Goal: Task Accomplishment & Management: Manage account settings

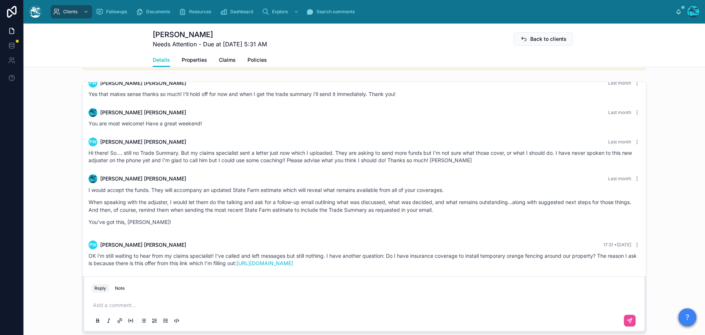
scroll to position [1700, 0]
click at [116, 305] on p at bounding box center [366, 304] width 546 height 7
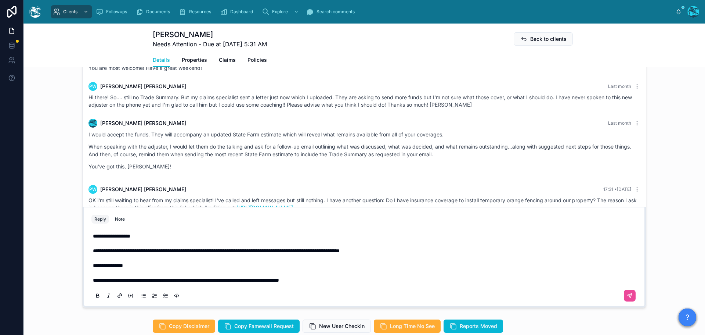
scroll to position [475, 0]
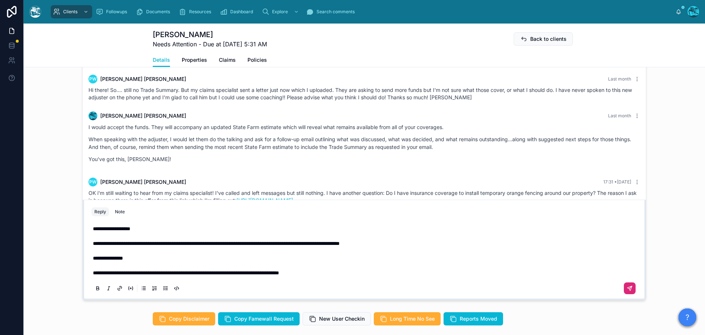
click at [630, 288] on button at bounding box center [630, 288] width 12 height 12
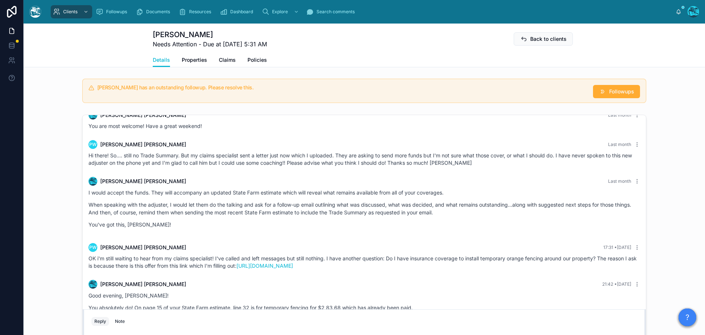
scroll to position [295, 0]
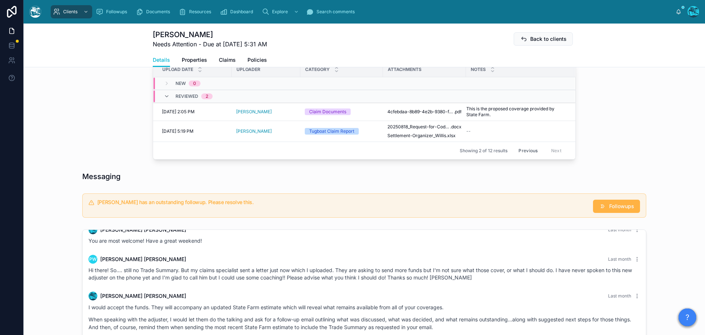
click at [605, 207] on button "Followups" at bounding box center [616, 205] width 47 height 13
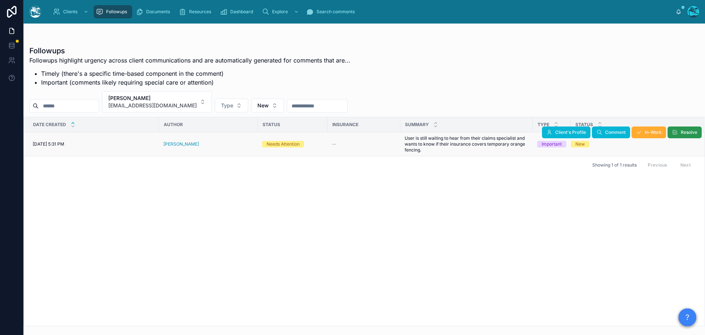
click at [681, 133] on span "Resolve" at bounding box center [689, 132] width 17 height 6
click at [191, 103] on button "[PERSON_NAME] [PERSON_NAME][EMAIL_ADDRESS][DOMAIN_NAME]" at bounding box center [157, 101] width 110 height 21
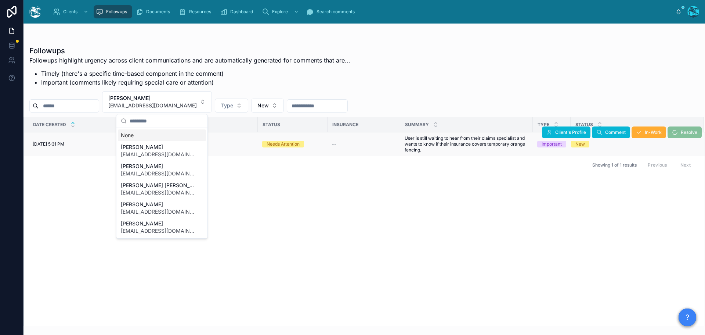
click at [130, 137] on div "None" at bounding box center [162, 135] width 88 height 12
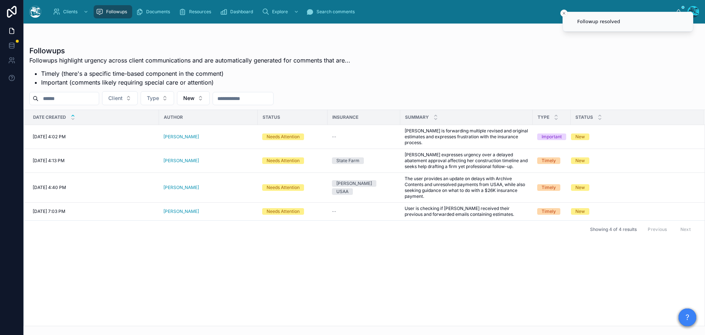
click at [197, 158] on div "[PERSON_NAME]" at bounding box center [208, 161] width 90 height 6
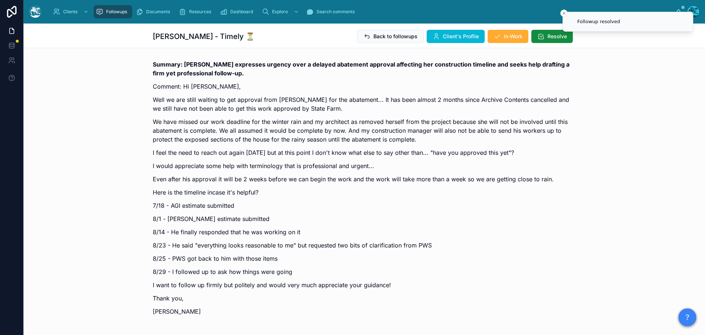
scroll to position [4968, 0]
click at [448, 36] on span "Client's Profile" at bounding box center [461, 36] width 36 height 7
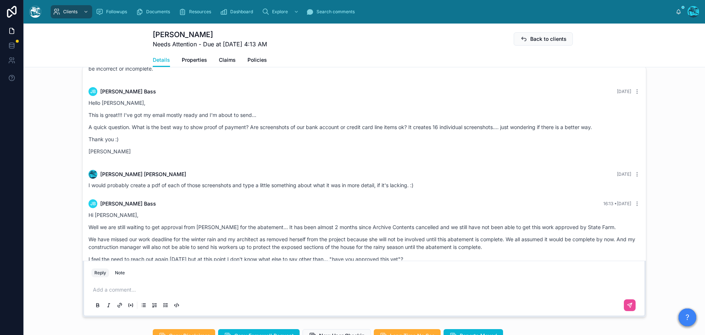
scroll to position [4448, 0]
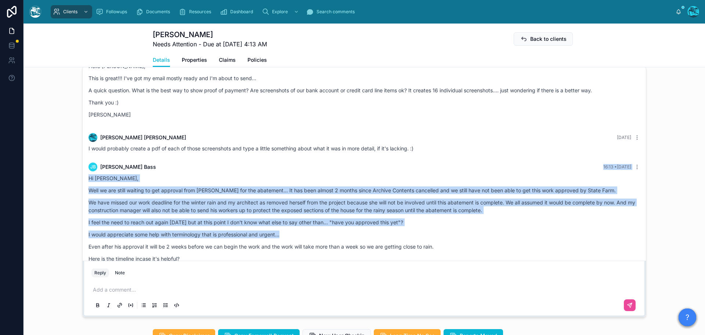
drag, startPoint x: 444, startPoint y: 154, endPoint x: 452, endPoint y: 227, distance: 73.5
click at [452, 227] on div "[PERSON_NAME] 16:13 • [DATE] Hi [PERSON_NAME], Well we are still waiting to get…" at bounding box center [364, 269] width 561 height 222
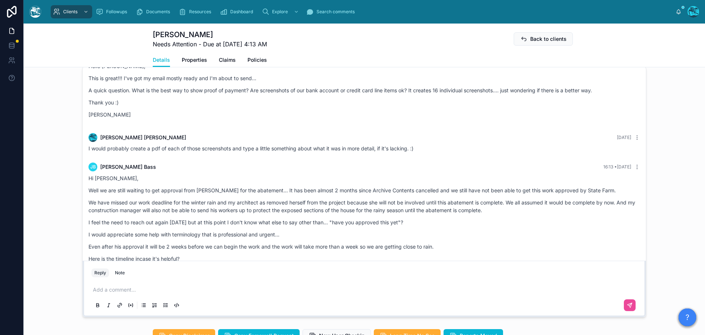
click at [428, 145] on div "I would probably create a pdf of each of those screenshots and type a little so…" at bounding box center [365, 148] width 552 height 7
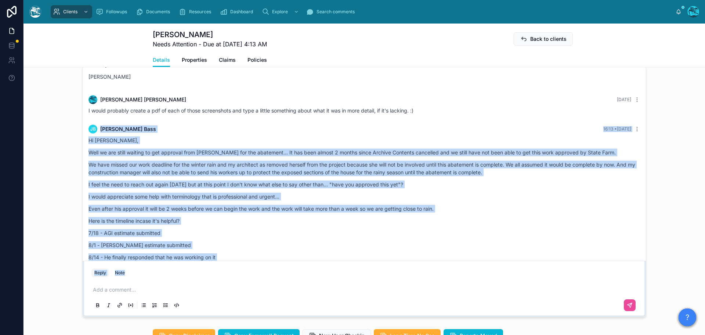
scroll to position [4558, 0]
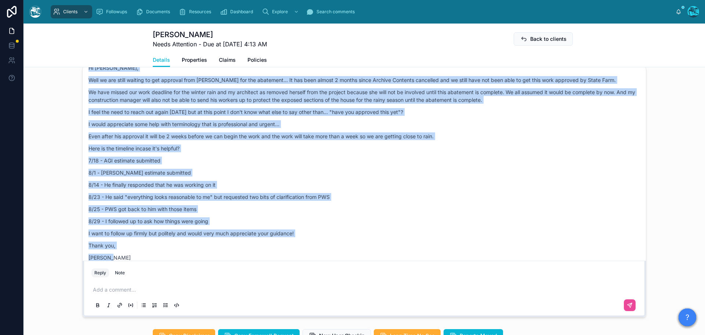
drag, startPoint x: 427, startPoint y: 143, endPoint x: 436, endPoint y: 254, distance: 111.7
copy div "LO Ipsumdol Sita 96:07 • Conse Ad Elitse, Doei te inc utlab etdolor ma ali enim…"
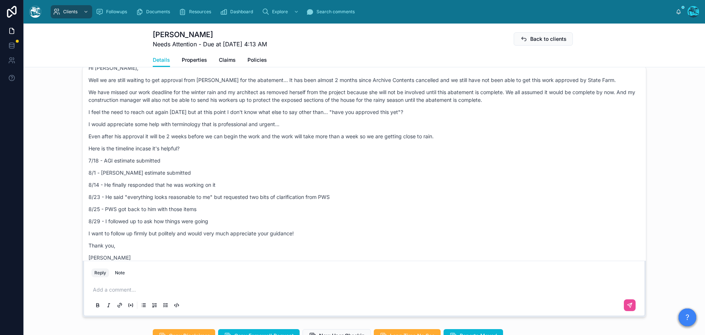
click at [127, 293] on p at bounding box center [366, 289] width 546 height 7
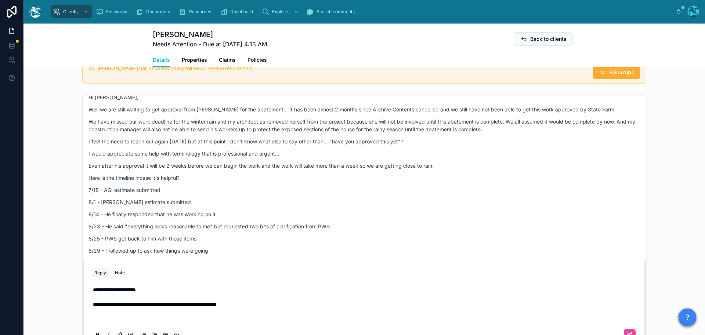
scroll to position [534, 0]
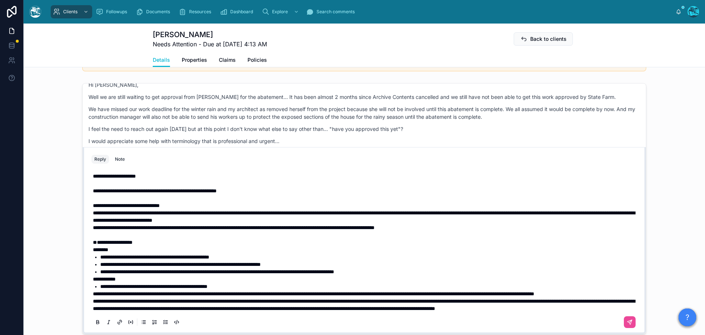
click at [99, 245] on strong "**********" at bounding box center [115, 242] width 36 height 5
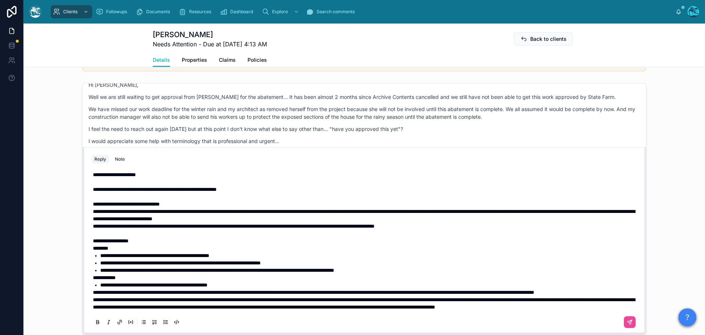
scroll to position [16, 0]
click at [93, 289] on span "**********" at bounding box center [314, 291] width 442 height 5
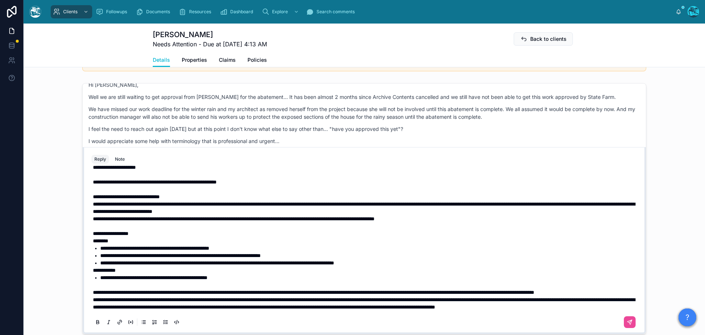
click at [93, 308] on span "**********" at bounding box center [364, 303] width 542 height 12
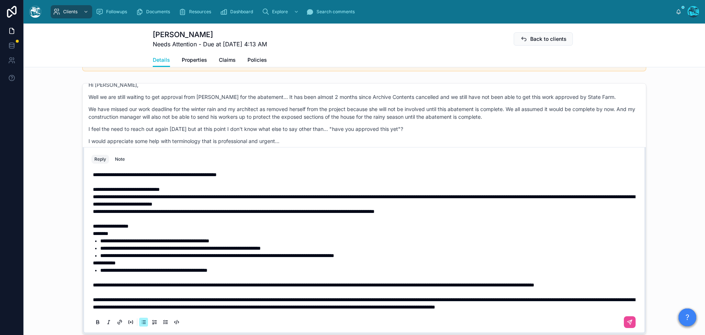
click at [248, 274] on li "**********" at bounding box center [369, 269] width 539 height 7
click at [626, 328] on button at bounding box center [630, 322] width 12 height 12
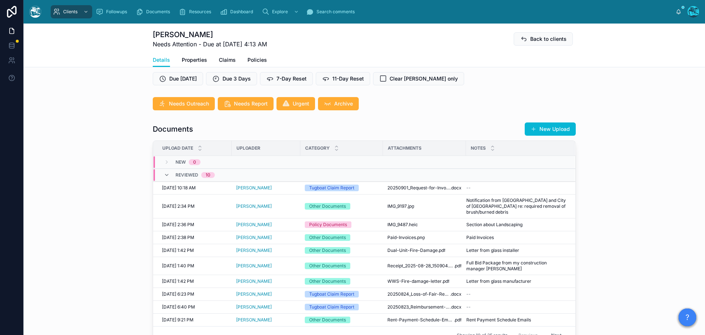
scroll to position [0, 0]
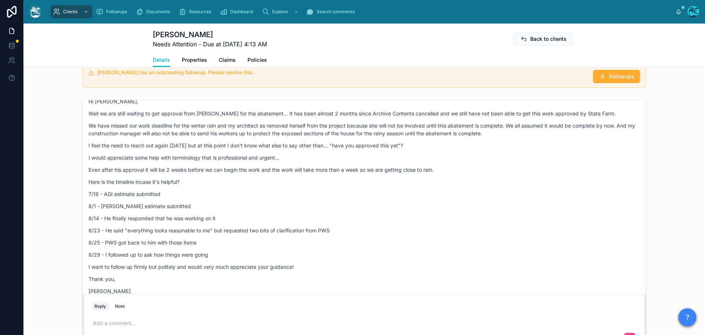
click at [555, 143] on div "Hi [PERSON_NAME], Well we are still waiting to get approval from [PERSON_NAME] …" at bounding box center [365, 195] width 552 height 197
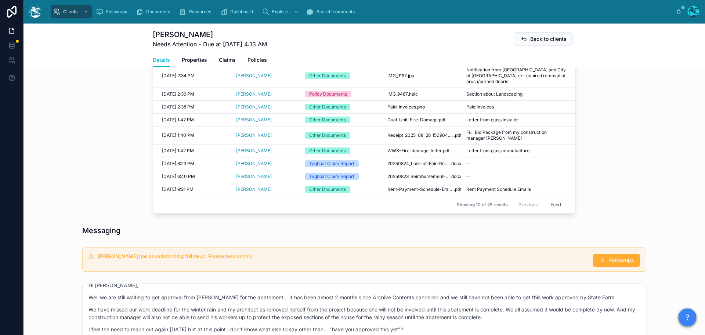
scroll to position [150, 0]
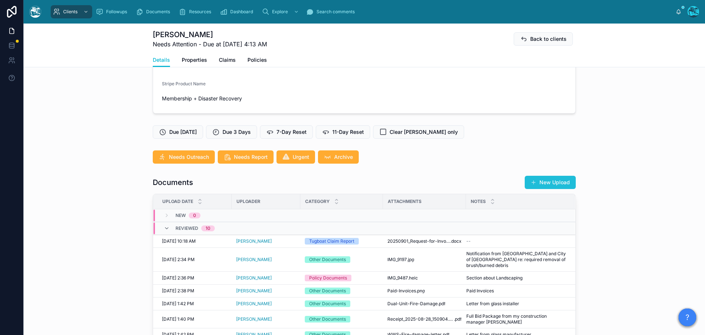
click at [555, 189] on button "New Upload" at bounding box center [550, 182] width 51 height 13
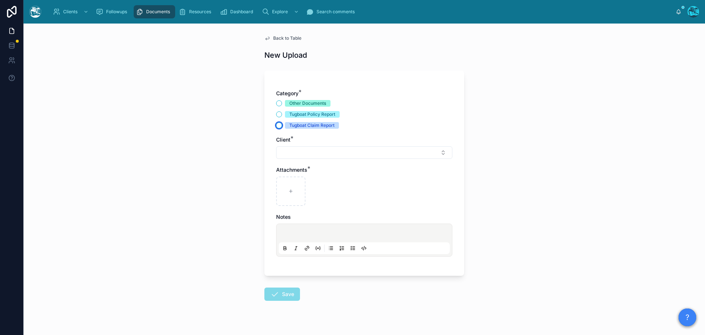
click at [277, 125] on button "Tugboat Claim Report" at bounding box center [279, 125] width 6 height 6
click at [289, 149] on button "Select Button" at bounding box center [364, 152] width 176 height 12
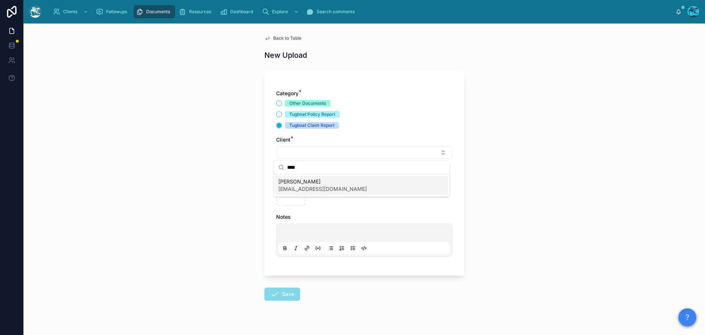
type input "****"
click at [288, 184] on span "[PERSON_NAME]" at bounding box center [322, 181] width 89 height 7
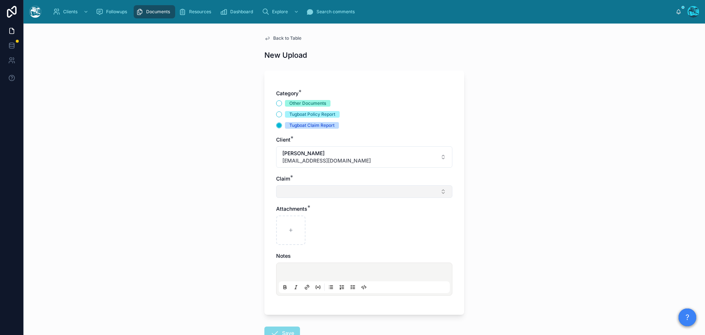
click at [288, 196] on button "Select Button" at bounding box center [364, 191] width 176 height 12
click at [289, 218] on span "Malibu House Fire" at bounding box center [299, 220] width 43 height 7
click at [284, 230] on div at bounding box center [290, 231] width 29 height 29
type input "**********"
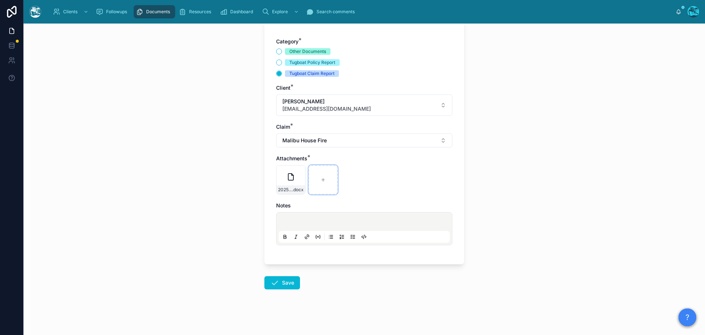
scroll to position [53, 0]
click at [270, 283] on icon at bounding box center [274, 281] width 9 height 9
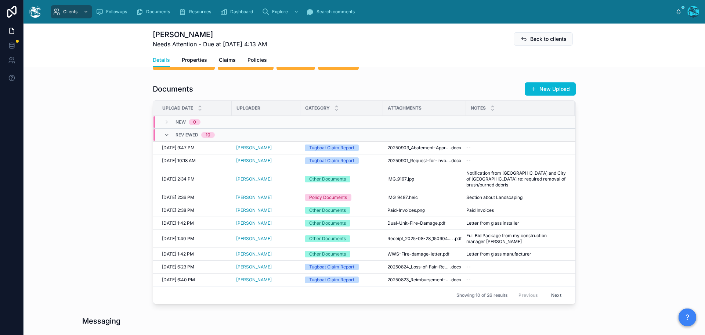
scroll to position [384, 0]
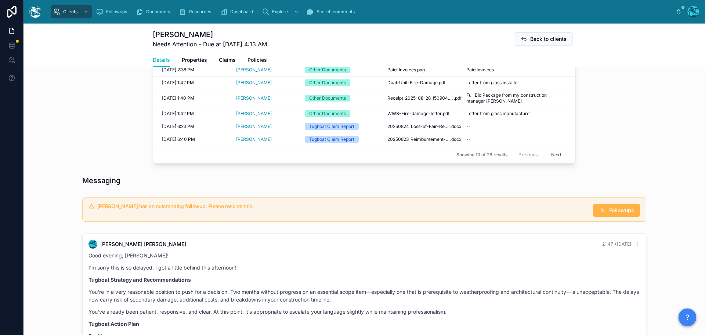
click at [606, 217] on button "Followups" at bounding box center [616, 210] width 47 height 13
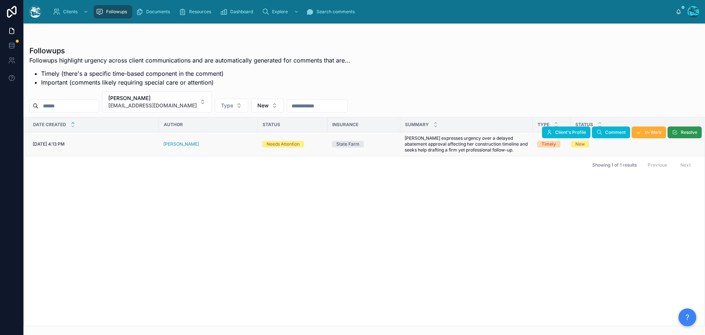
click at [687, 132] on span "Resolve" at bounding box center [689, 132] width 17 height 6
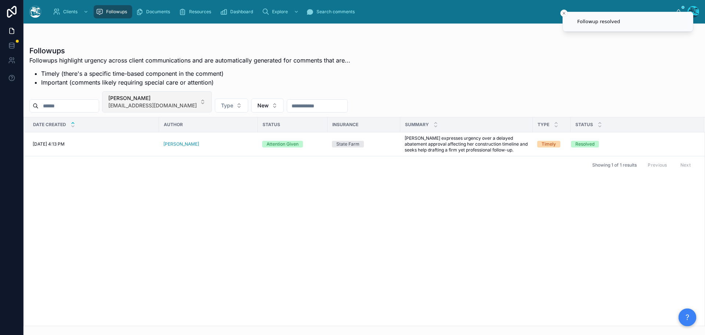
click at [190, 101] on button "[PERSON_NAME] [EMAIL_ADDRESS][DOMAIN_NAME]" at bounding box center [157, 101] width 110 height 21
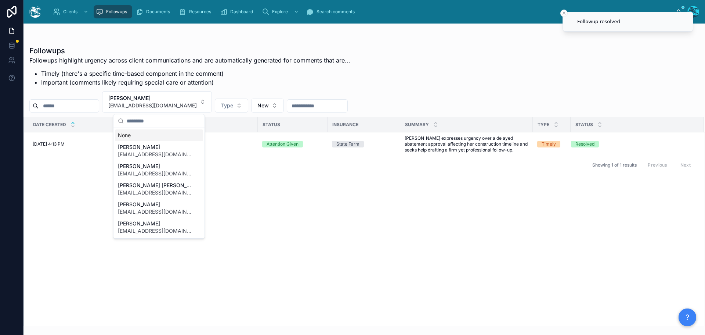
click at [153, 137] on div "None" at bounding box center [159, 135] width 88 height 12
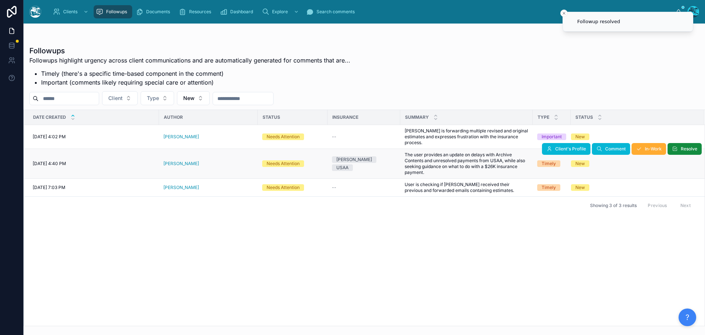
click at [189, 161] on div "[PERSON_NAME]" at bounding box center [208, 164] width 90 height 6
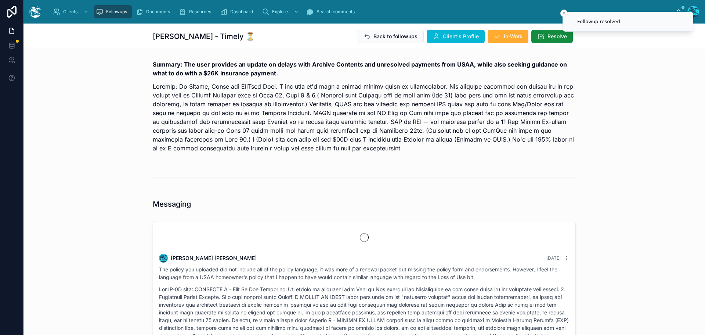
scroll to position [2039, 0]
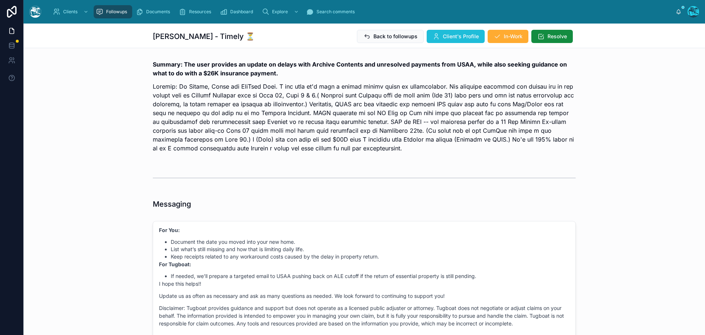
click at [449, 31] on button "Client's Profile" at bounding box center [456, 36] width 58 height 13
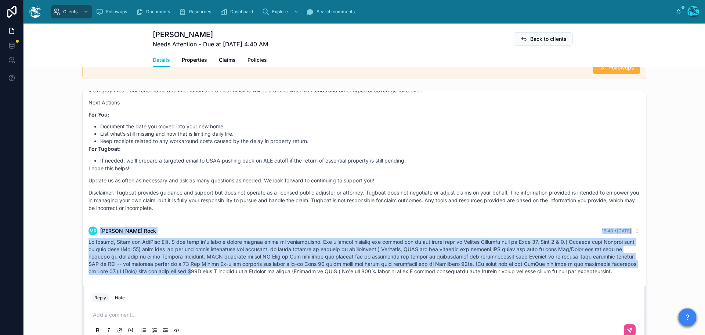
scroll to position [1896, 0]
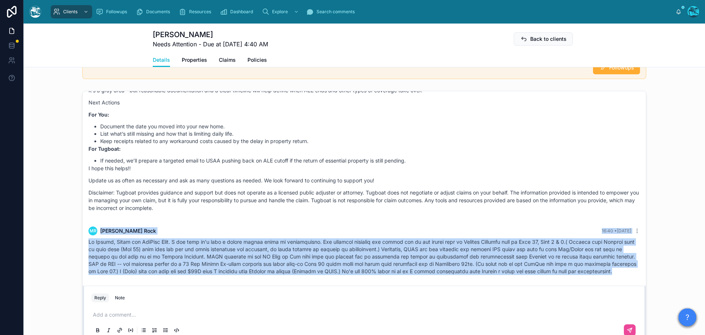
drag, startPoint x: 198, startPoint y: 212, endPoint x: 635, endPoint y: 273, distance: 441.1
copy div "LO Ipsu Dolo 67:71 • Sitam Co Adipis, Elits doe TemPori Utla. E dol magn al'e a…"
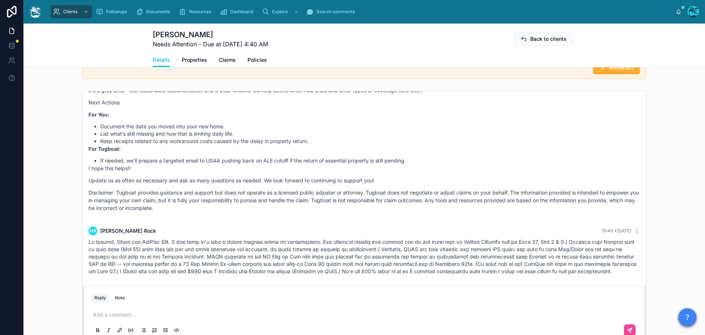
click at [151, 313] on p at bounding box center [366, 314] width 546 height 7
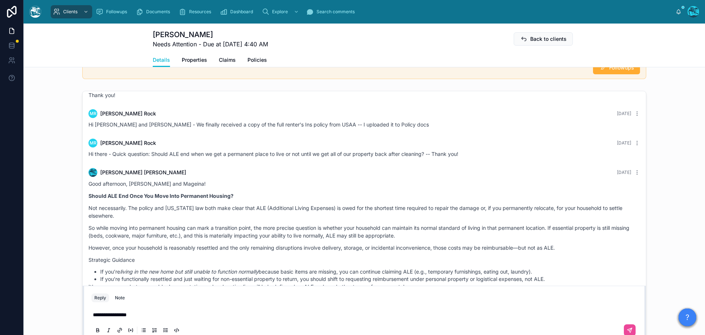
scroll to position [1676, 0]
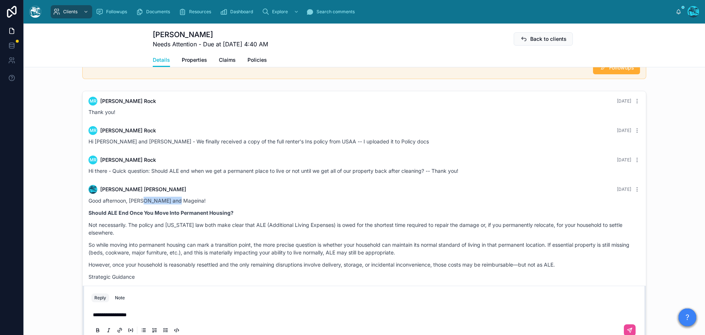
drag, startPoint x: 140, startPoint y: 210, endPoint x: 176, endPoint y: 209, distance: 35.3
click at [176, 204] on p "Good afternoon, [PERSON_NAME] and Mageina!" at bounding box center [365, 201] width 552 height 8
copy p "and Mageina!"
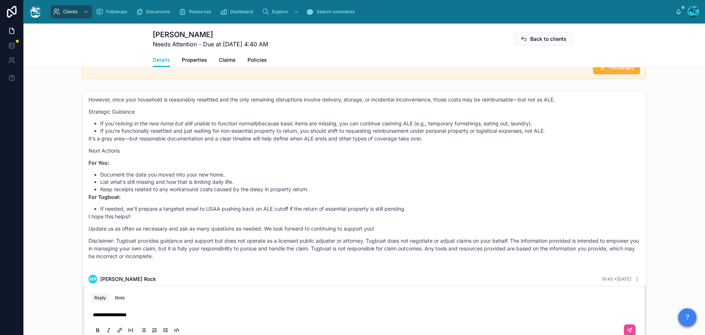
scroll to position [1896, 0]
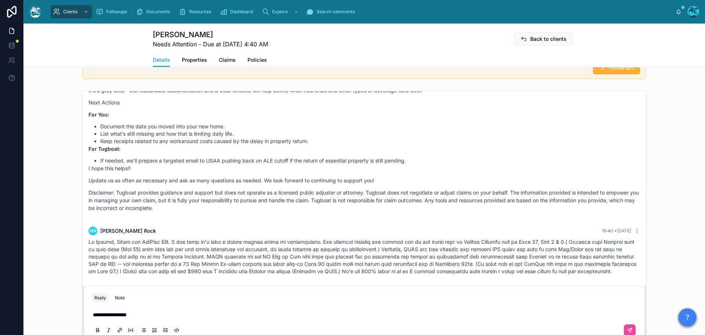
click at [144, 315] on p "**********" at bounding box center [366, 314] width 546 height 7
click at [138, 316] on span "**********" at bounding box center [121, 314] width 56 height 5
click at [181, 317] on p "**********" at bounding box center [366, 314] width 546 height 7
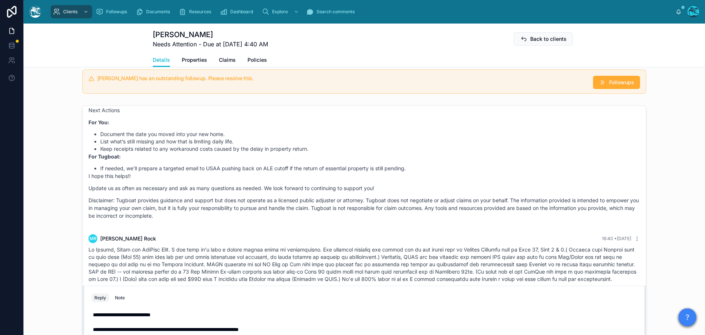
scroll to position [572, 0]
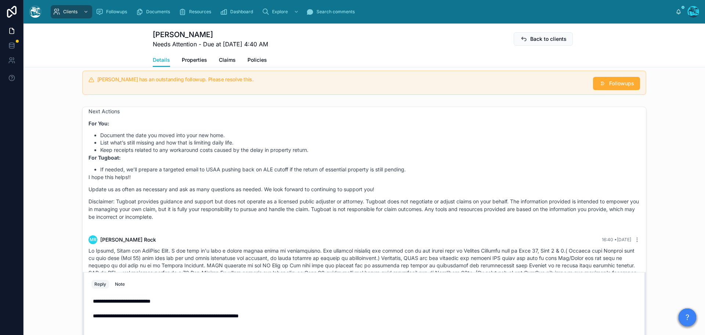
click at [98, 328] on p at bounding box center [366, 330] width 546 height 7
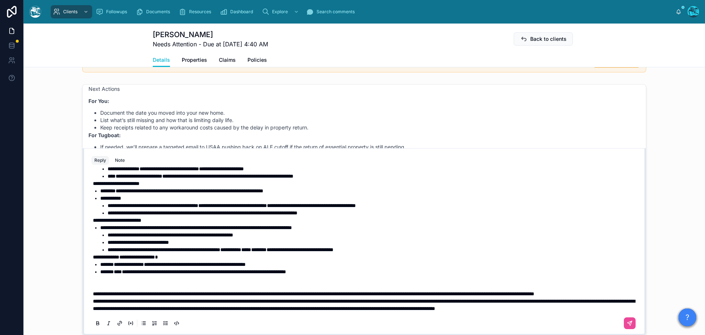
scroll to position [178, 0]
click at [161, 289] on p "**********" at bounding box center [366, 300] width 546 height 22
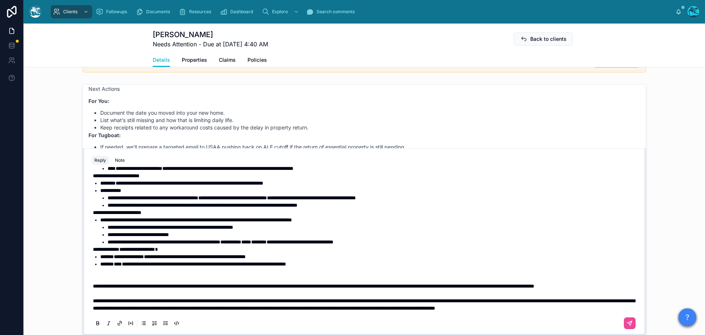
click at [131, 269] on p at bounding box center [366, 274] width 546 height 15
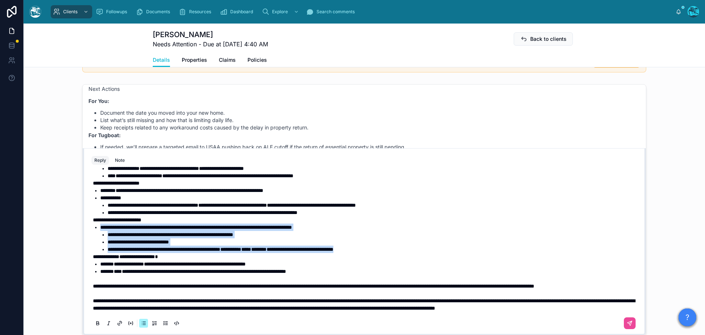
drag, startPoint x: 408, startPoint y: 236, endPoint x: 91, endPoint y: 216, distance: 317.6
click at [93, 223] on ul "**********" at bounding box center [366, 237] width 546 height 29
click at [96, 325] on icon at bounding box center [98, 323] width 6 height 6
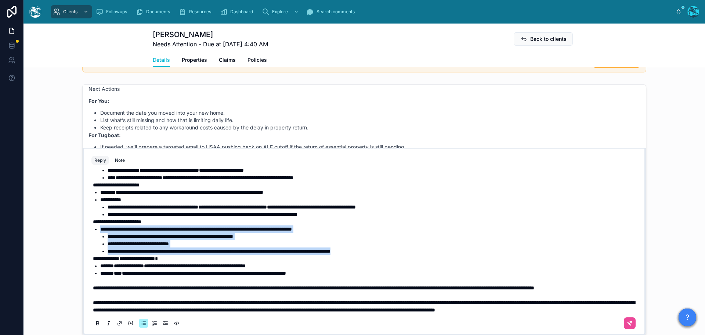
scroll to position [141, 0]
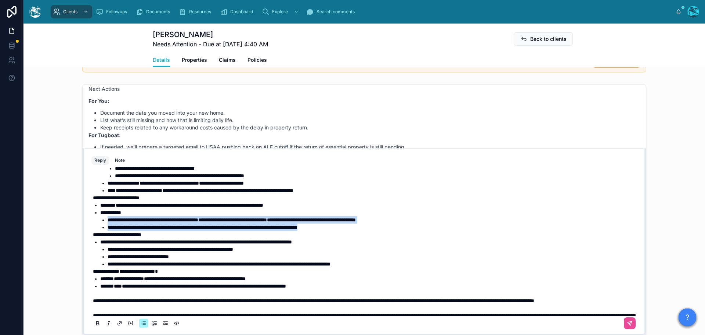
drag, startPoint x: 364, startPoint y: 236, endPoint x: 94, endPoint y: 229, distance: 270.1
click at [94, 229] on ul "**********" at bounding box center [366, 215] width 546 height 29
click at [95, 324] on icon at bounding box center [98, 323] width 6 height 6
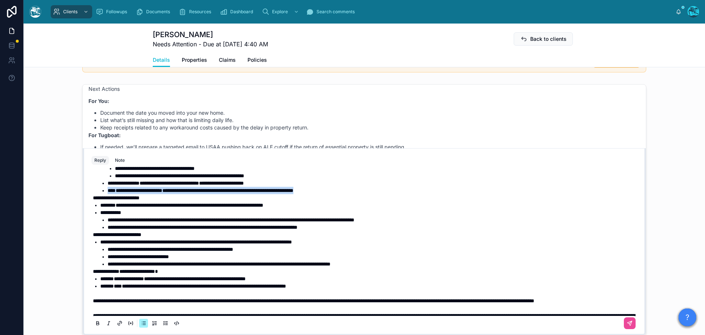
drag, startPoint x: 361, startPoint y: 199, endPoint x: 89, endPoint y: 196, distance: 272.6
click at [91, 196] on div "**********" at bounding box center [364, 186] width 546 height 317
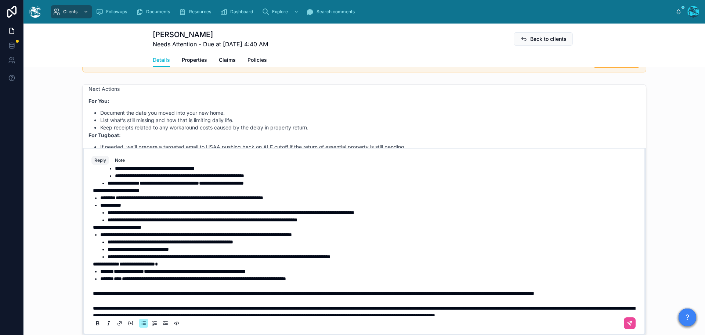
scroll to position [104, 0]
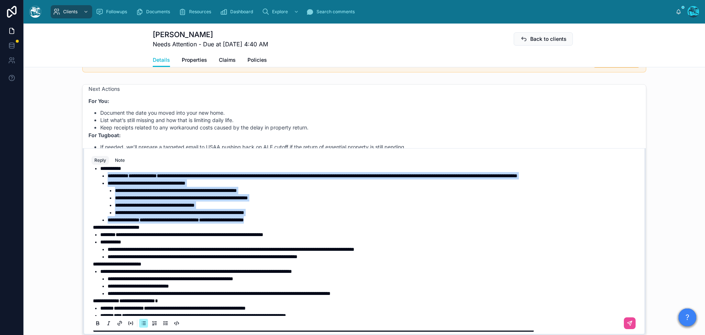
drag, startPoint x: 296, startPoint y: 228, endPoint x: 97, endPoint y: 179, distance: 206.0
click at [97, 179] on ul "**********" at bounding box center [366, 190] width 546 height 66
click at [97, 325] on icon at bounding box center [98, 324] width 3 height 2
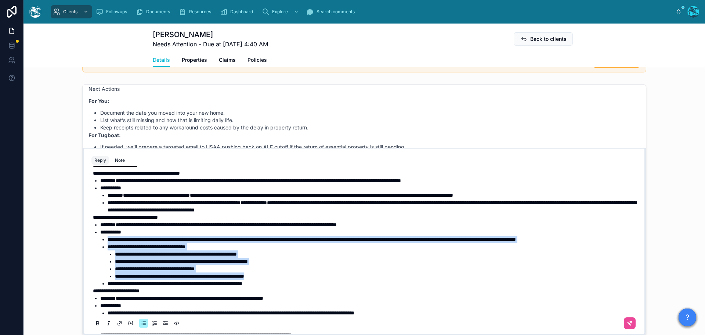
scroll to position [31, 0]
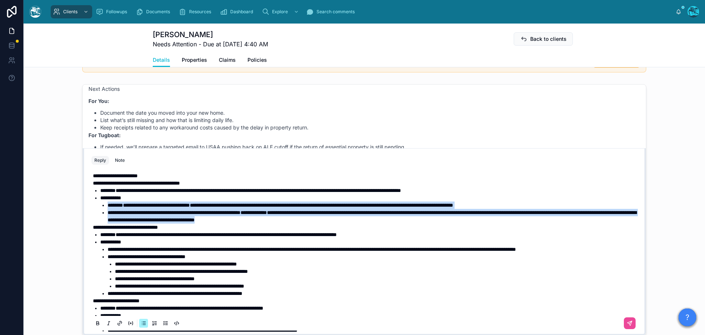
drag, startPoint x: 412, startPoint y: 220, endPoint x: 89, endPoint y: 208, distance: 323.1
click at [91, 208] on div "**********" at bounding box center [364, 293] width 546 height 310
click at [95, 324] on icon at bounding box center [98, 323] width 6 height 6
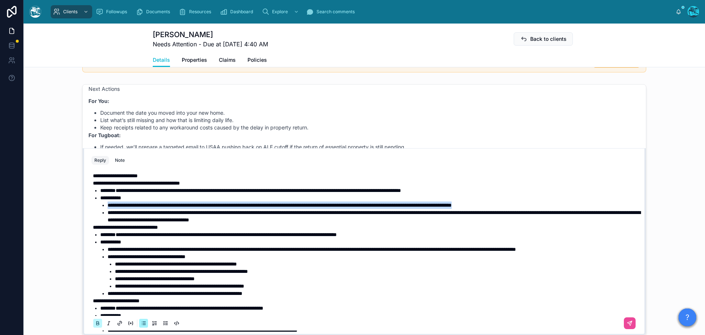
click at [95, 324] on icon at bounding box center [98, 323] width 6 height 6
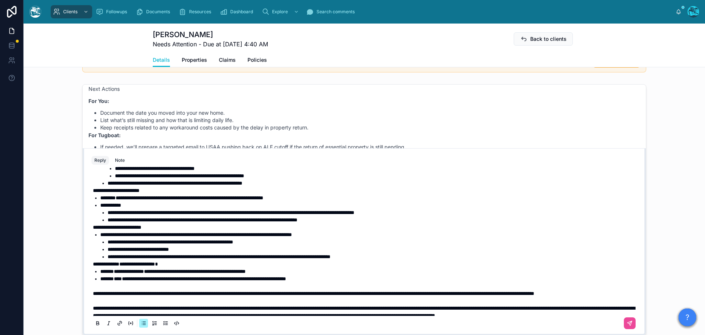
scroll to position [170, 0]
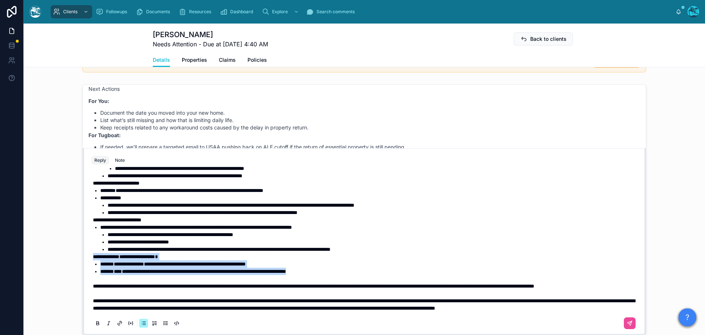
drag, startPoint x: 355, startPoint y: 258, endPoint x: 83, endPoint y: 242, distance: 271.9
click at [83, 242] on div "**********" at bounding box center [365, 241] width 564 height 187
click at [97, 323] on icon at bounding box center [98, 322] width 2 height 2
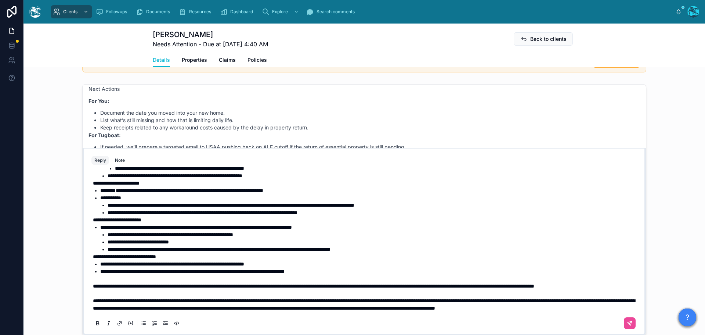
click at [93, 283] on span "**********" at bounding box center [314, 285] width 442 height 5
click at [627, 323] on icon at bounding box center [630, 323] width 6 height 6
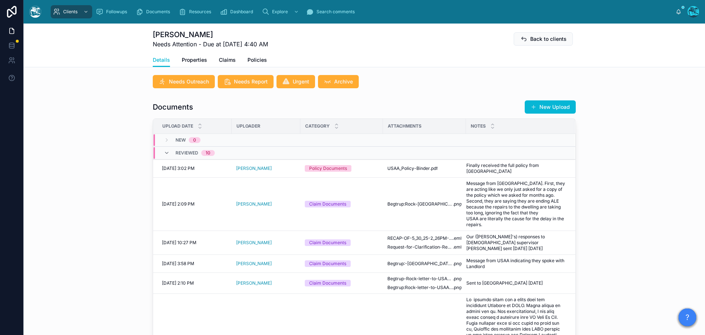
scroll to position [205, 0]
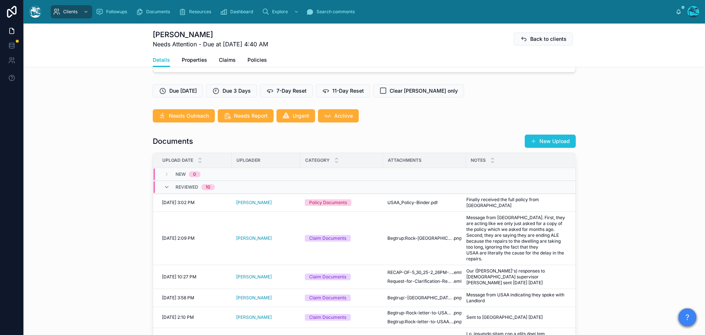
click at [547, 140] on button "New Upload" at bounding box center [550, 140] width 51 height 13
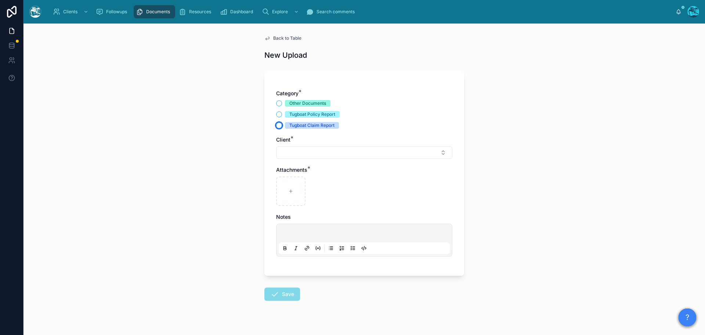
click at [276, 126] on button "Tugboat Claim Report" at bounding box center [279, 125] width 6 height 6
click at [292, 153] on button "Select Button" at bounding box center [364, 152] width 176 height 12
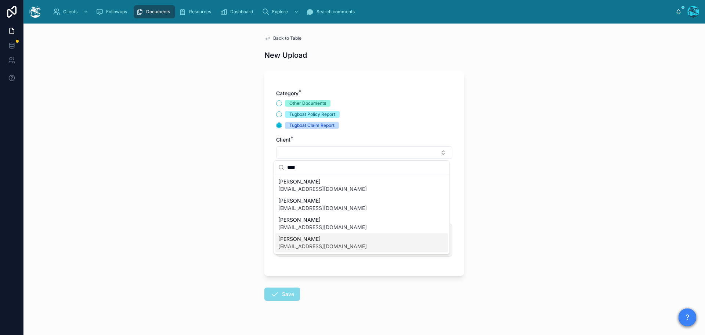
type input "****"
click at [289, 244] on span "[EMAIL_ADDRESS][DOMAIN_NAME]" at bounding box center [322, 245] width 89 height 7
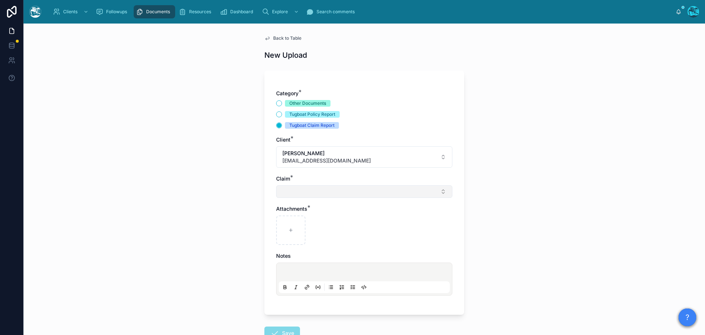
click at [290, 195] on button "Select Button" at bounding box center [364, 191] width 176 height 12
click at [292, 223] on span "renters policy" at bounding box center [294, 220] width 33 height 7
click at [289, 227] on div at bounding box center [290, 231] width 29 height 29
type input "**********"
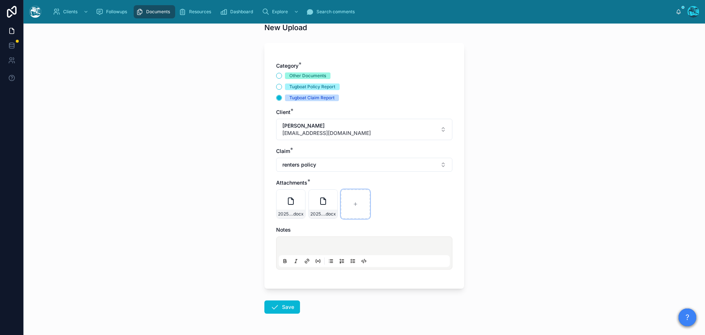
scroll to position [53, 0]
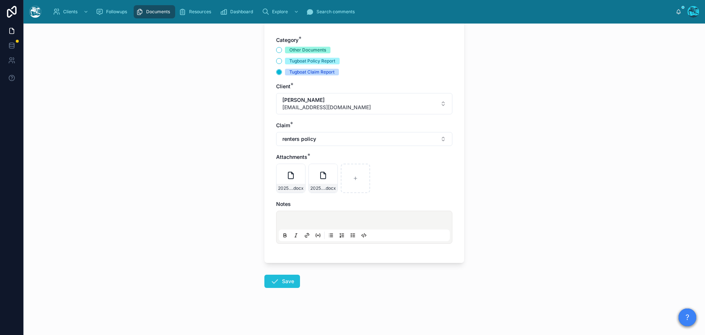
click at [274, 281] on icon at bounding box center [274, 281] width 9 height 9
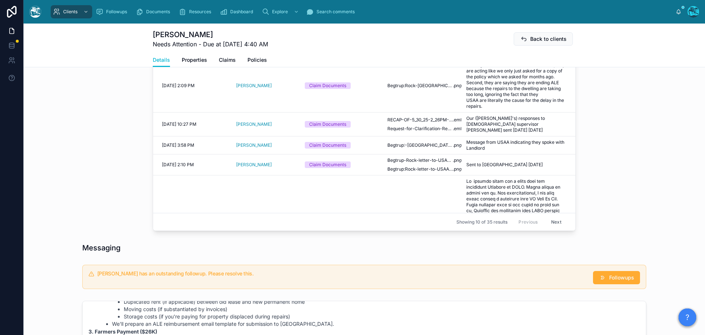
scroll to position [421, 0]
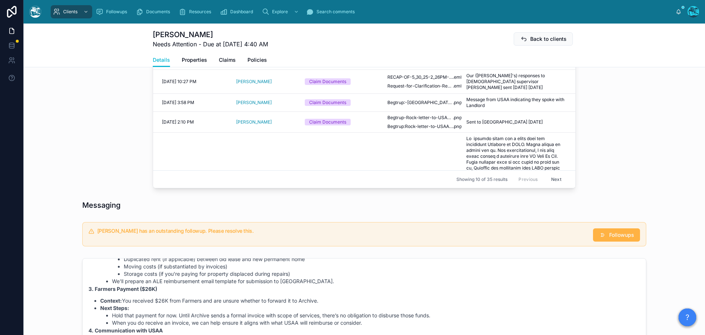
click at [617, 238] on span "Followups" at bounding box center [621, 234] width 25 height 7
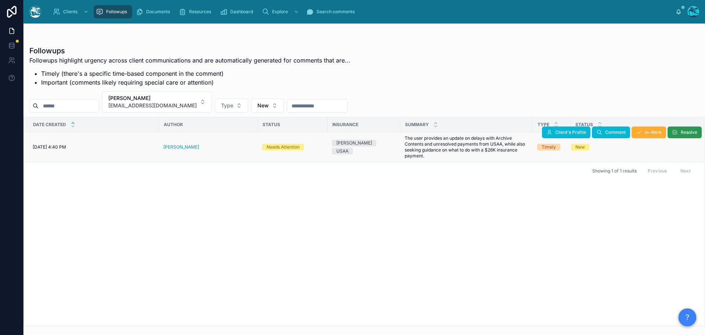
click at [687, 131] on span "Resolve" at bounding box center [689, 132] width 17 height 6
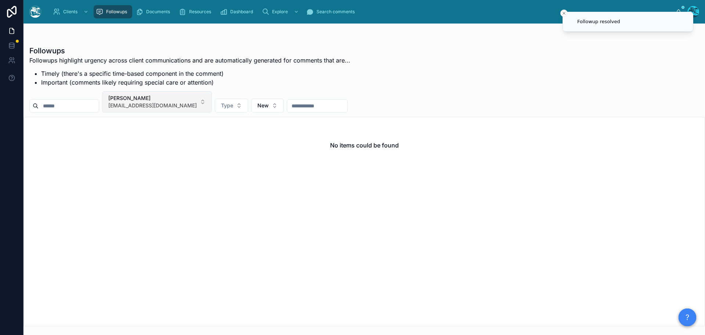
click at [193, 102] on button "[PERSON_NAME] [EMAIL_ADDRESS][DOMAIN_NAME]" at bounding box center [157, 101] width 110 height 21
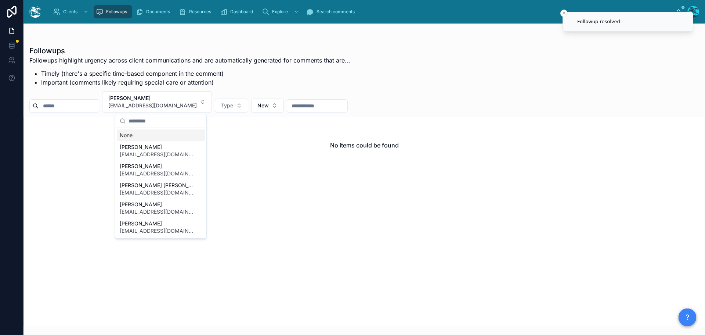
click at [131, 137] on div "None" at bounding box center [161, 135] width 88 height 12
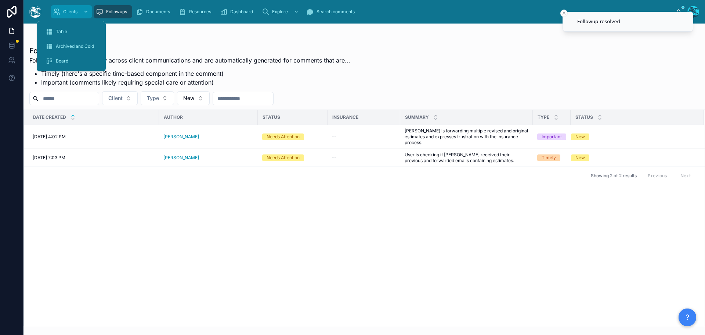
click at [67, 11] on span "Clients" at bounding box center [70, 12] width 14 height 6
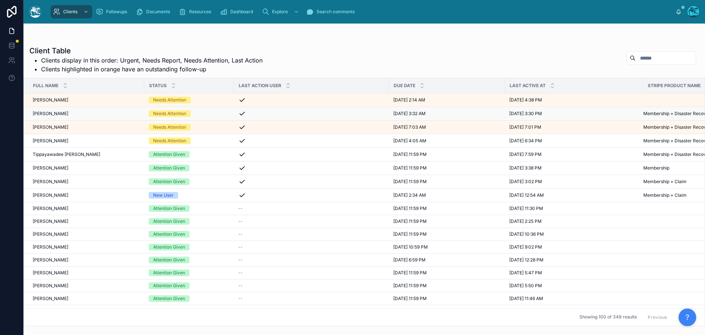
click at [219, 116] on div "Needs Attention" at bounding box center [189, 113] width 81 height 7
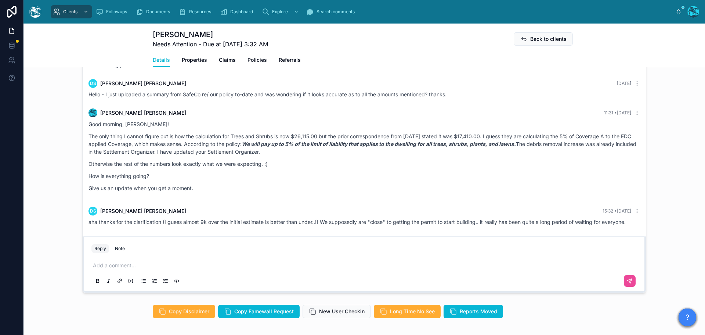
scroll to position [1887, 0]
click at [104, 269] on p at bounding box center [366, 265] width 546 height 7
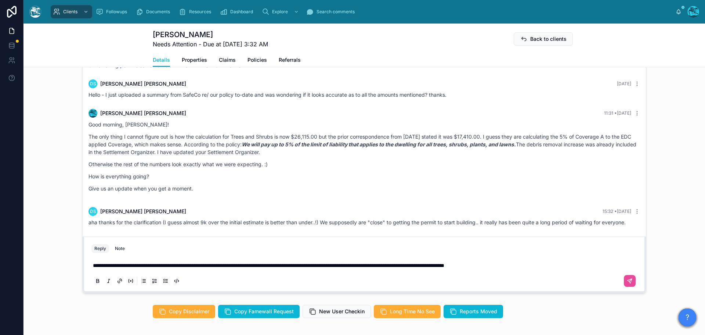
scroll to position [624, 0]
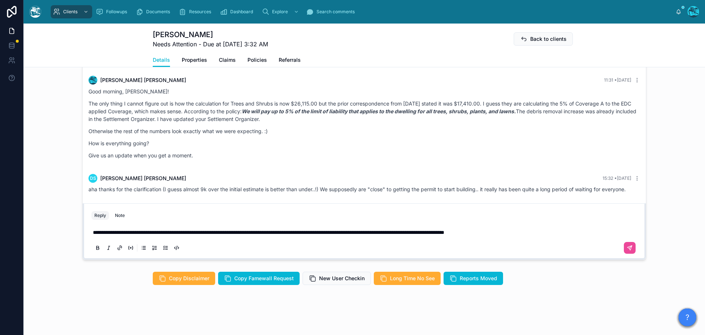
click at [553, 235] on p "**********" at bounding box center [366, 231] width 546 height 7
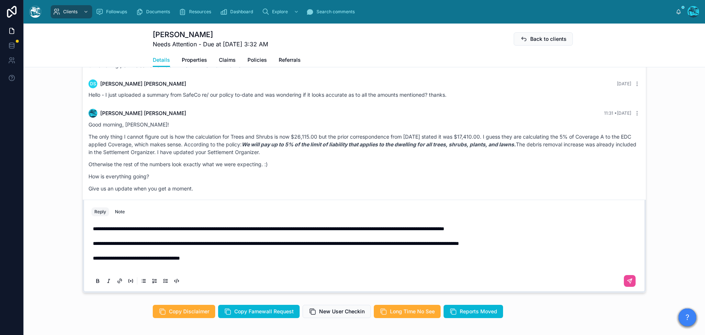
scroll to position [580, 0]
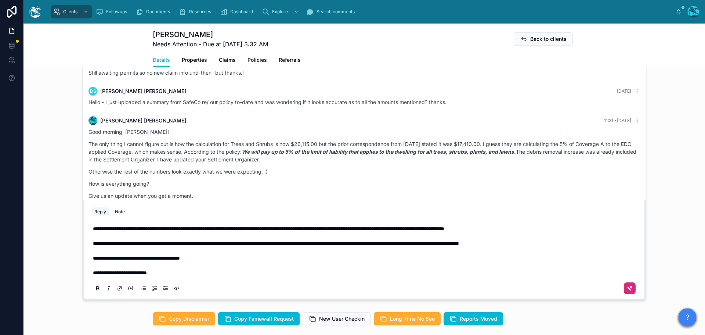
drag, startPoint x: 624, startPoint y: 294, endPoint x: 631, endPoint y: 291, distance: 7.1
click at [627, 291] on icon at bounding box center [630, 288] width 6 height 6
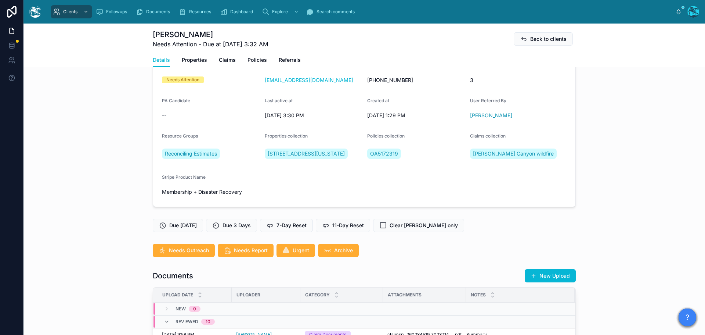
scroll to position [30, 0]
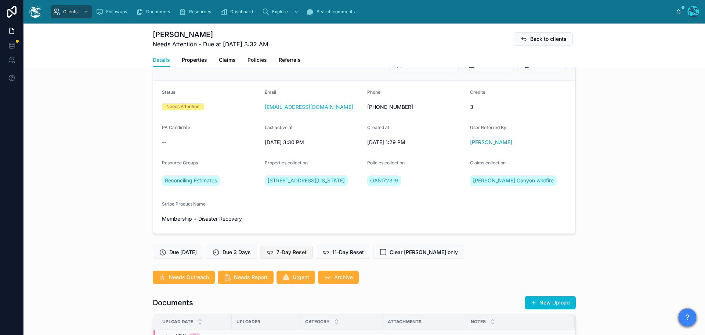
click at [293, 256] on span "7-Day Reset" at bounding box center [292, 251] width 30 height 7
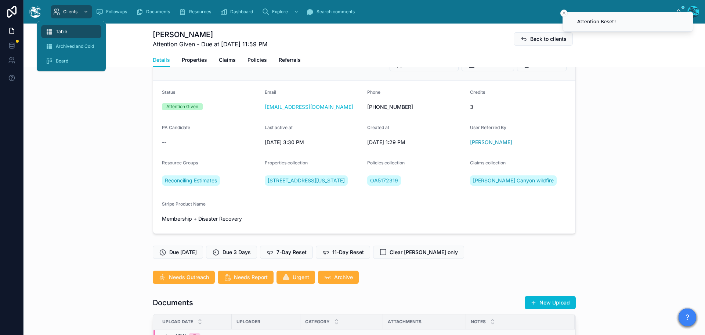
click at [61, 31] on span "Table" at bounding box center [61, 32] width 11 height 6
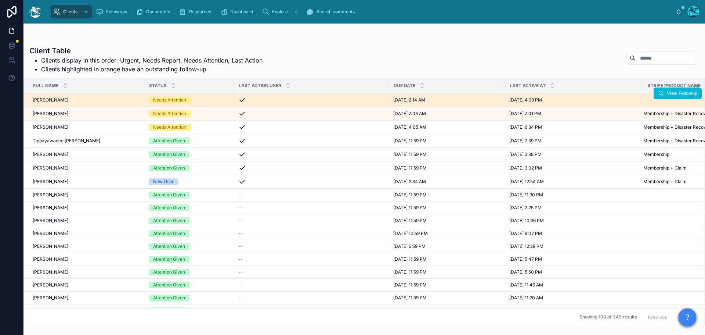
click at [203, 101] on div "Needs Attention" at bounding box center [189, 100] width 81 height 7
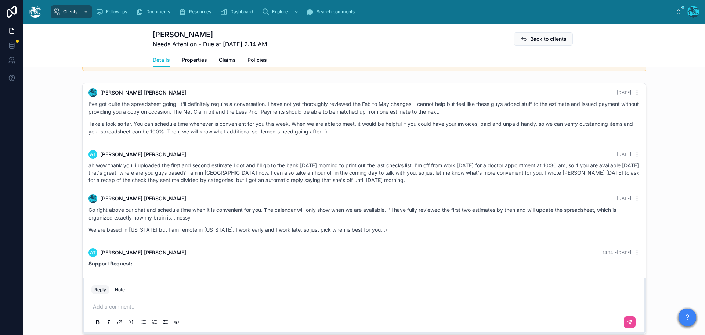
scroll to position [577, 0]
click at [116, 305] on p at bounding box center [366, 305] width 546 height 7
drag, startPoint x: 237, startPoint y: 305, endPoint x: 250, endPoint y: 305, distance: 12.5
click at [250, 305] on span "**********" at bounding box center [184, 305] width 183 height 5
click at [118, 321] on icon at bounding box center [120, 321] width 6 height 6
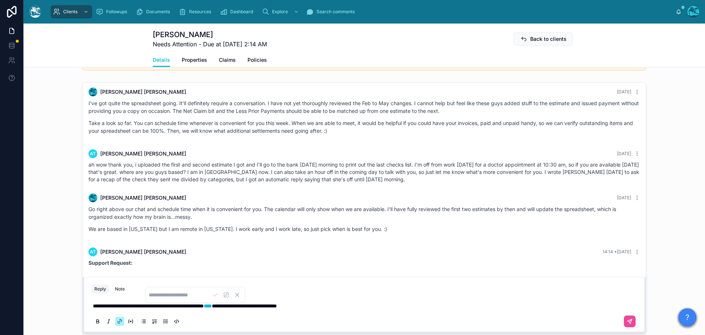
click at [200, 294] on input at bounding box center [178, 294] width 59 height 7
type input "**********"
click at [630, 320] on icon at bounding box center [631, 320] width 3 height 3
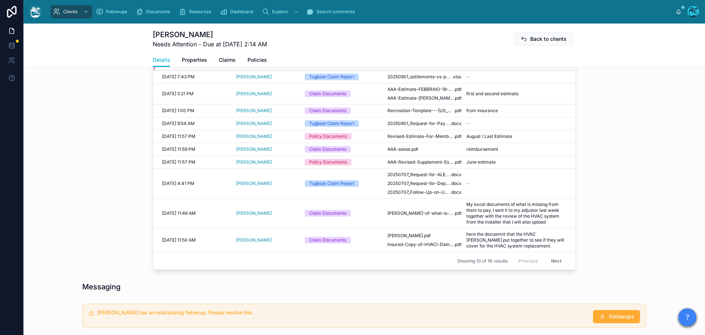
scroll to position [394, 0]
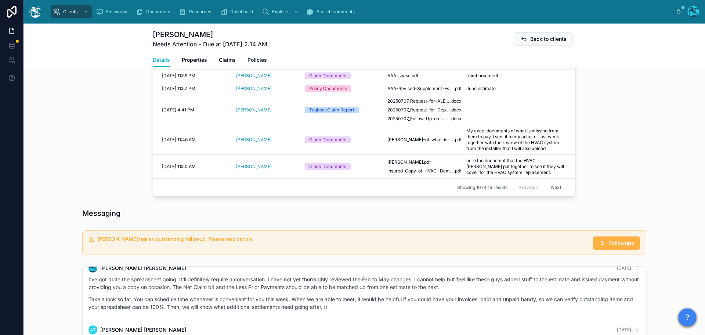
click at [624, 241] on span "Followups" at bounding box center [621, 242] width 25 height 7
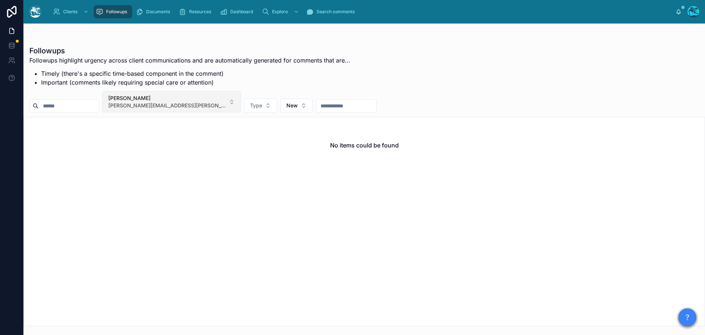
click at [197, 101] on button "alice tomaselli [EMAIL_ADDRESS][PERSON_NAME][DOMAIN_NAME]" at bounding box center [171, 101] width 139 height 21
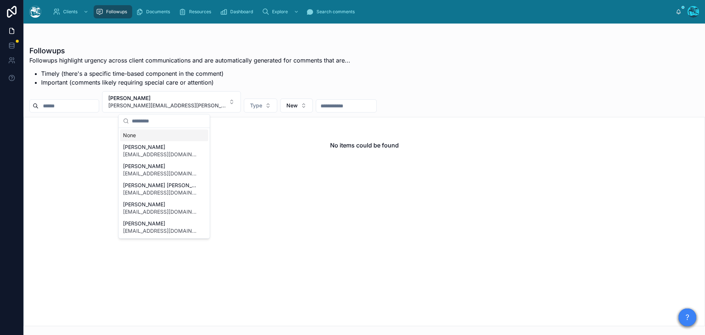
click at [128, 134] on div "None" at bounding box center [164, 135] width 88 height 12
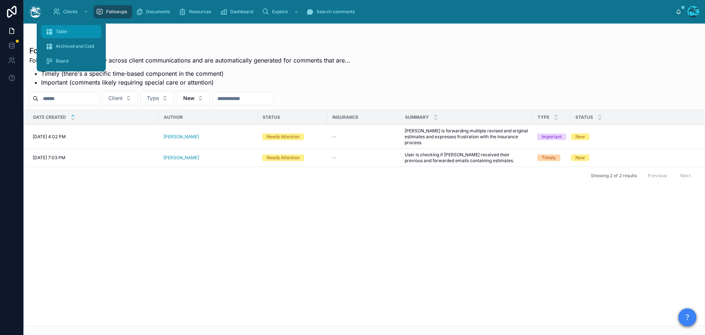
click at [60, 33] on span "Table" at bounding box center [61, 32] width 11 height 6
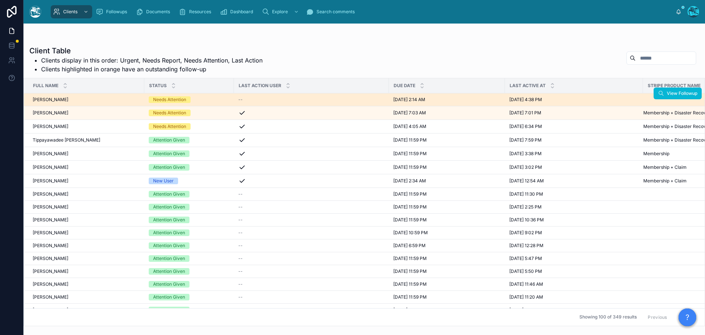
click at [210, 100] on div "Needs Attention" at bounding box center [189, 99] width 81 height 7
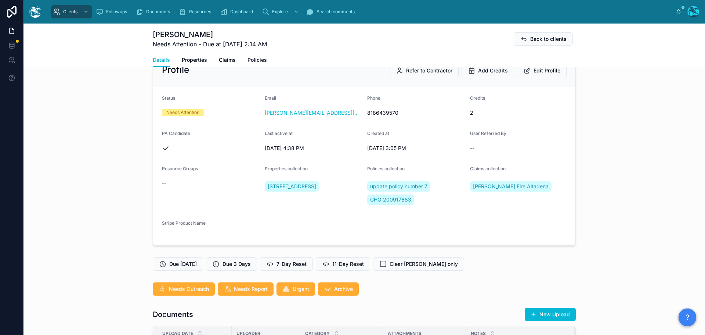
scroll to position [37, 0]
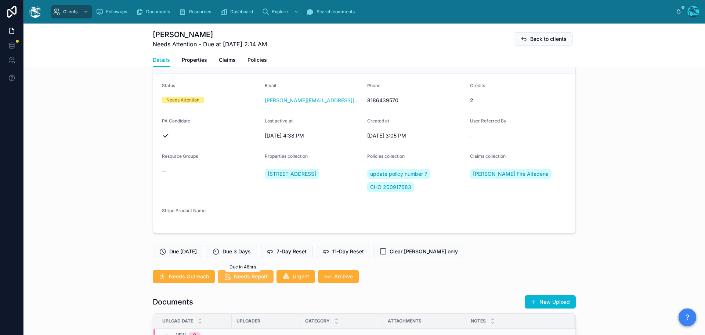
click at [240, 276] on span "Needs Report" at bounding box center [251, 276] width 34 height 7
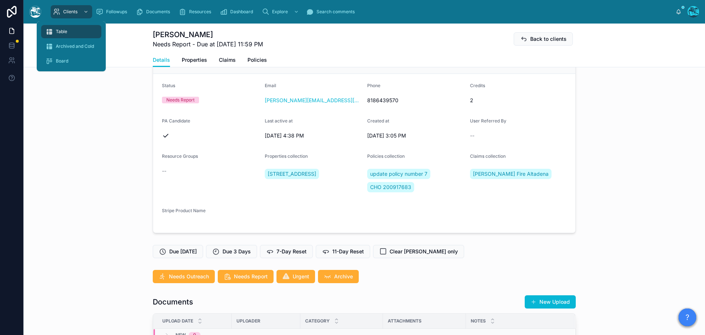
click at [60, 30] on span "Table" at bounding box center [61, 32] width 11 height 6
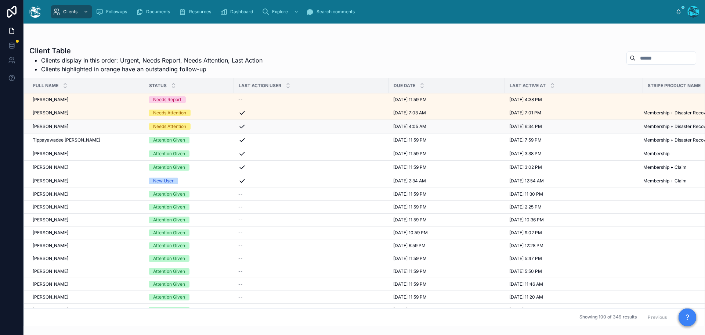
click at [201, 128] on div "Needs Attention" at bounding box center [189, 126] width 81 height 7
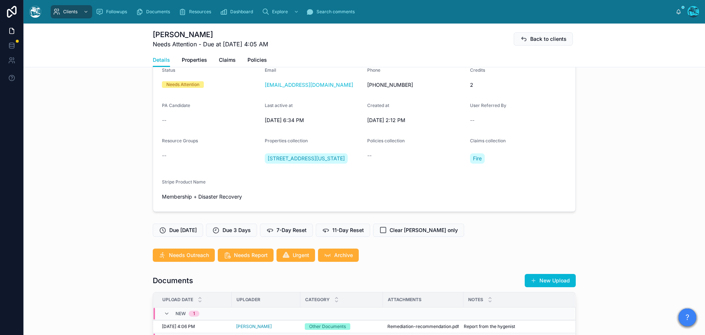
scroll to position [147, 0]
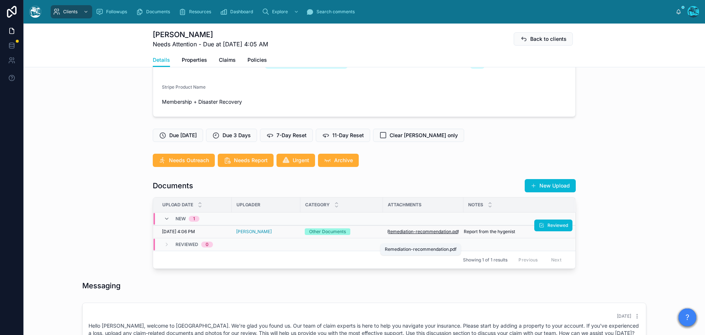
click at [427, 234] on span "Remediation-recommendation" at bounding box center [420, 231] width 64 height 6
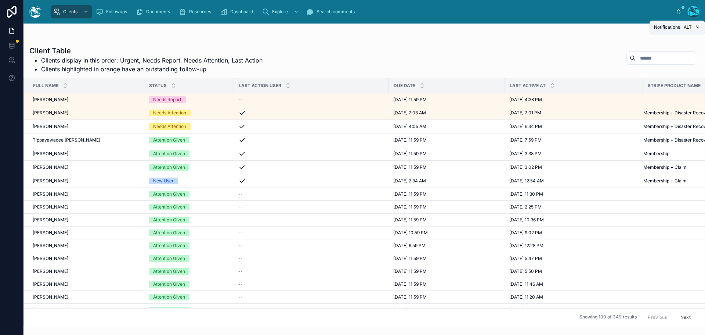
click at [678, 12] on icon at bounding box center [679, 12] width 6 height 6
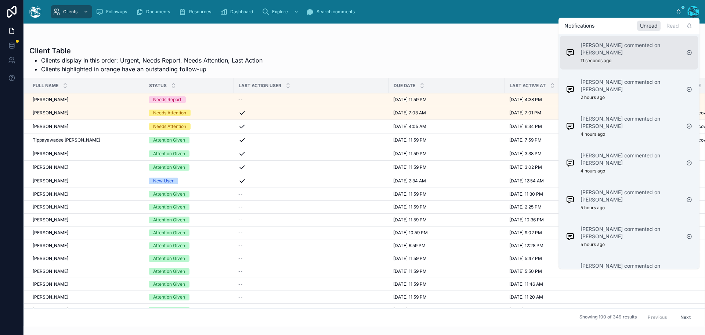
click at [589, 47] on p "[PERSON_NAME] commented on [PERSON_NAME]" at bounding box center [631, 49] width 100 height 15
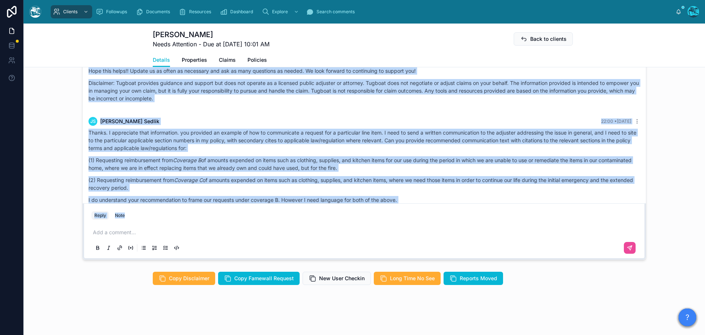
scroll to position [413, 0]
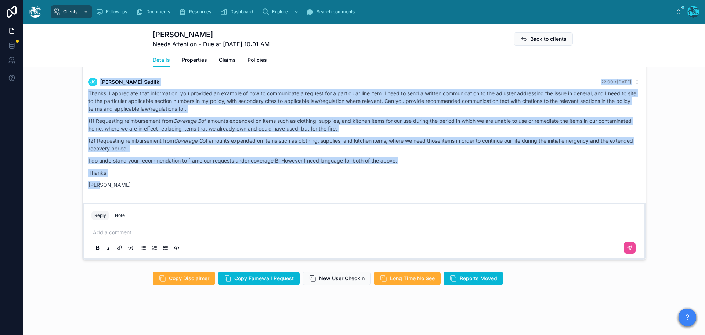
drag, startPoint x: 285, startPoint y: 77, endPoint x: 347, endPoint y: 186, distance: 124.8
copy div "Rachel Baker 12:35 • Today Good morning, Jeff! Here’s a consolidated and strate…"
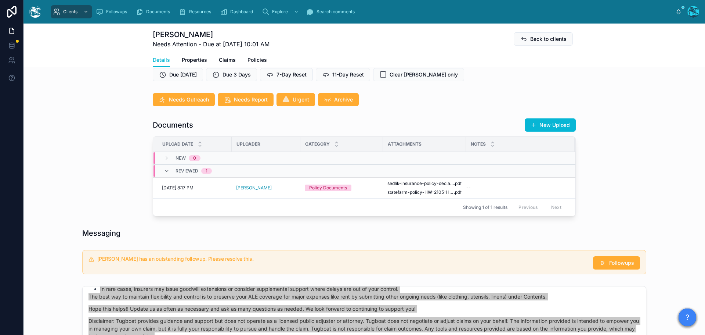
scroll to position [198, 0]
